Goal: Task Accomplishment & Management: Complete application form

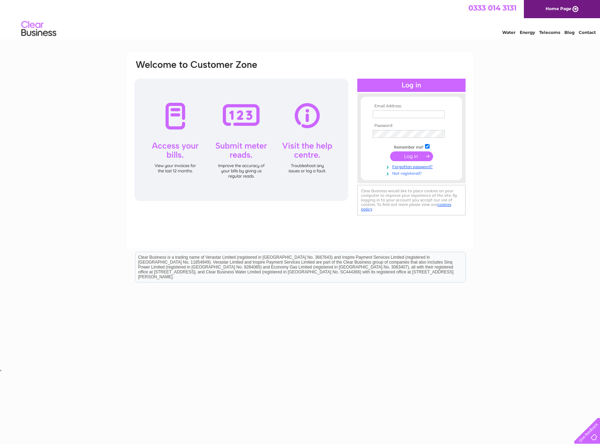
click at [407, 174] on link "Not registered?" at bounding box center [412, 172] width 79 height 7
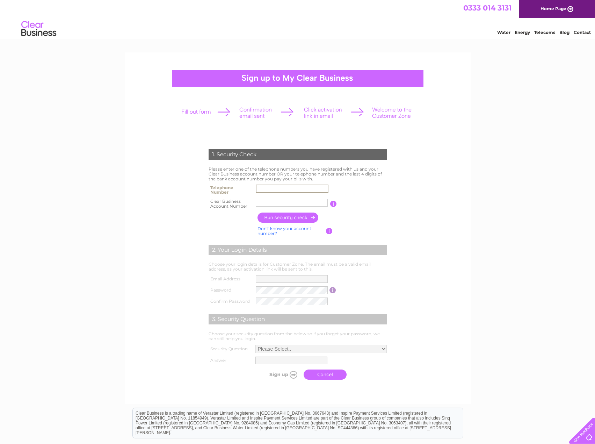
click at [278, 189] on input "text" at bounding box center [292, 188] width 73 height 8
click at [277, 189] on input "01" at bounding box center [292, 189] width 72 height 8
type input "0125975473"
click at [274, 207] on input "text" at bounding box center [292, 203] width 72 height 8
click at [270, 202] on input "text" at bounding box center [292, 203] width 72 height 8
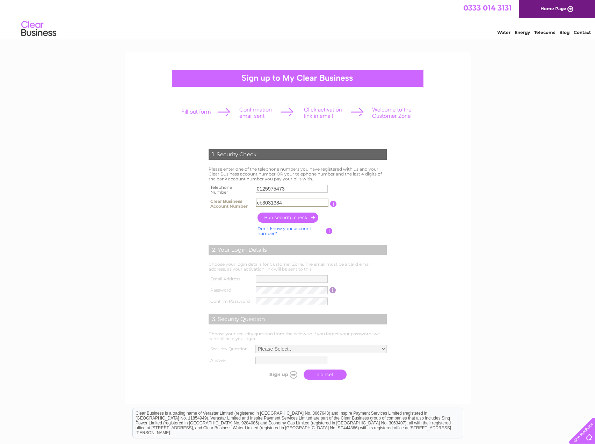
type input "cb3031384"
click at [294, 218] on input "button" at bounding box center [288, 217] width 61 height 10
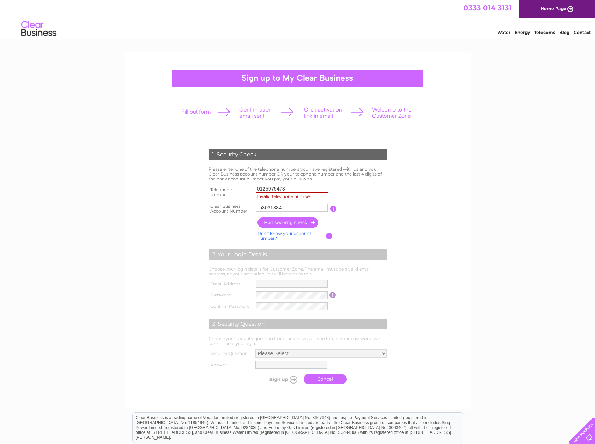
click at [288, 187] on input "0125975473" at bounding box center [292, 188] width 73 height 8
click at [270, 188] on input "0125975473" at bounding box center [292, 188] width 73 height 8
drag, startPoint x: 280, startPoint y: 188, endPoint x: 291, endPoint y: 190, distance: 11.4
click at [280, 188] on input "0125975473" at bounding box center [292, 188] width 73 height 8
type input "01259754723"
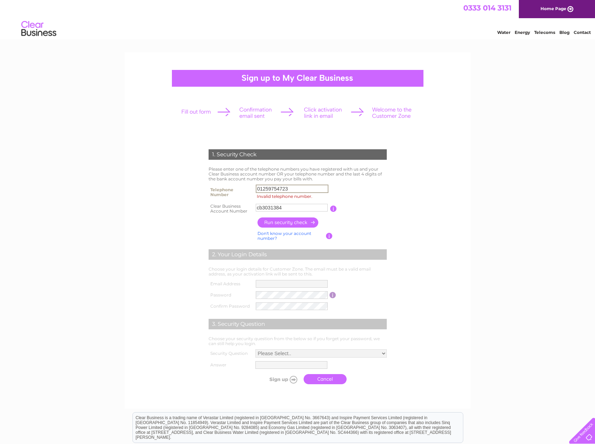
click at [282, 219] on input "button" at bounding box center [288, 222] width 61 height 10
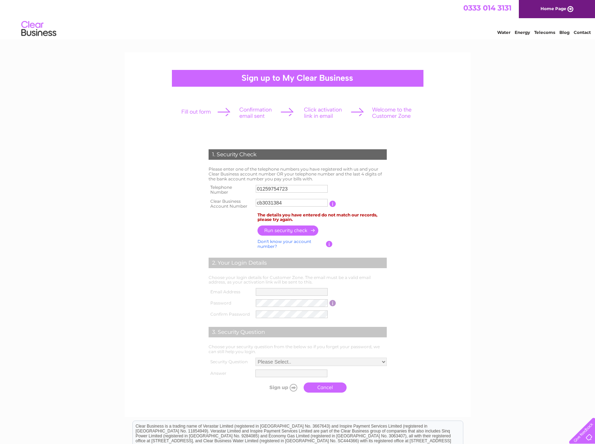
click at [295, 202] on input "cb3031384" at bounding box center [292, 203] width 72 height 8
click at [264, 203] on input "cb3031384" at bounding box center [292, 202] width 73 height 8
click at [299, 201] on input "3031384" at bounding box center [292, 202] width 73 height 8
type input "30313841"
click at [296, 231] on input "button" at bounding box center [288, 231] width 61 height 10
